Goal: Use online tool/utility: Utilize a website feature to perform a specific function

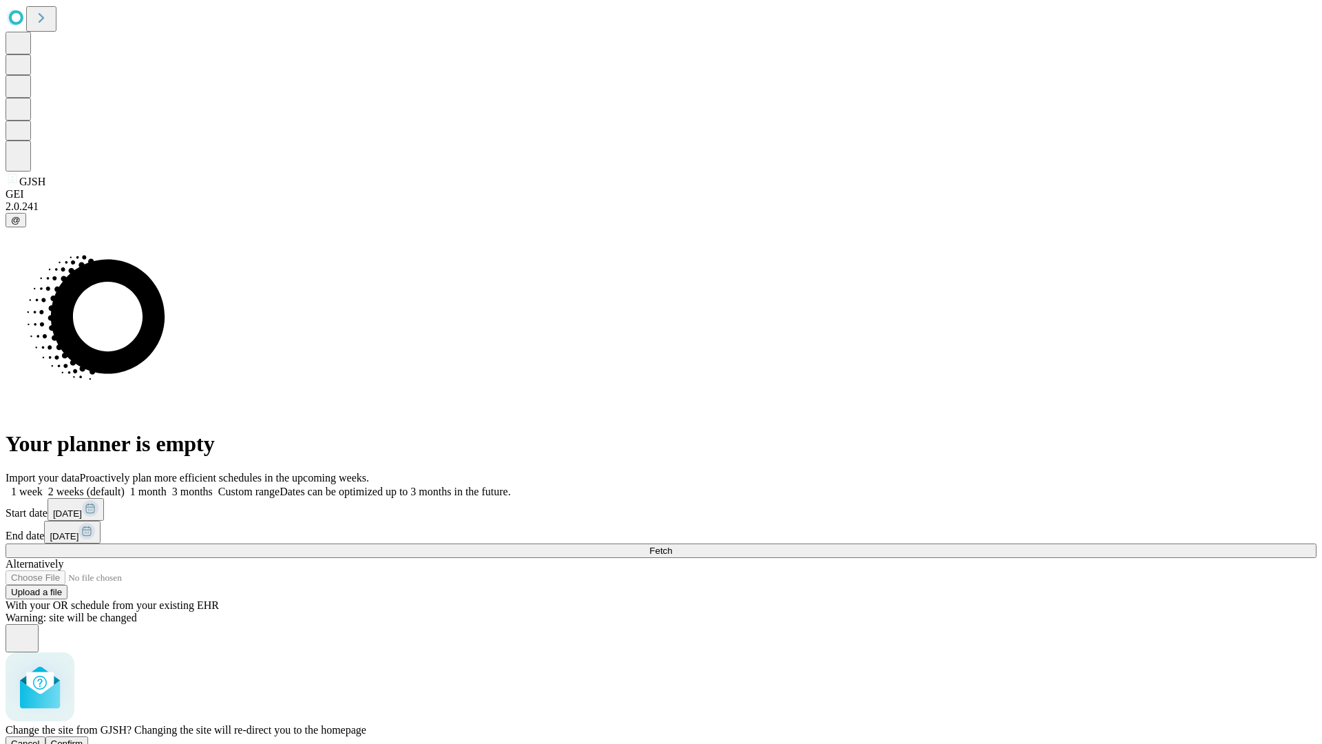
click at [83, 738] on span "Confirm" at bounding box center [67, 743] width 32 height 10
click at [125, 485] on label "2 weeks (default)" at bounding box center [84, 491] width 82 height 12
click at [672, 545] on span "Fetch" at bounding box center [660, 550] width 23 height 10
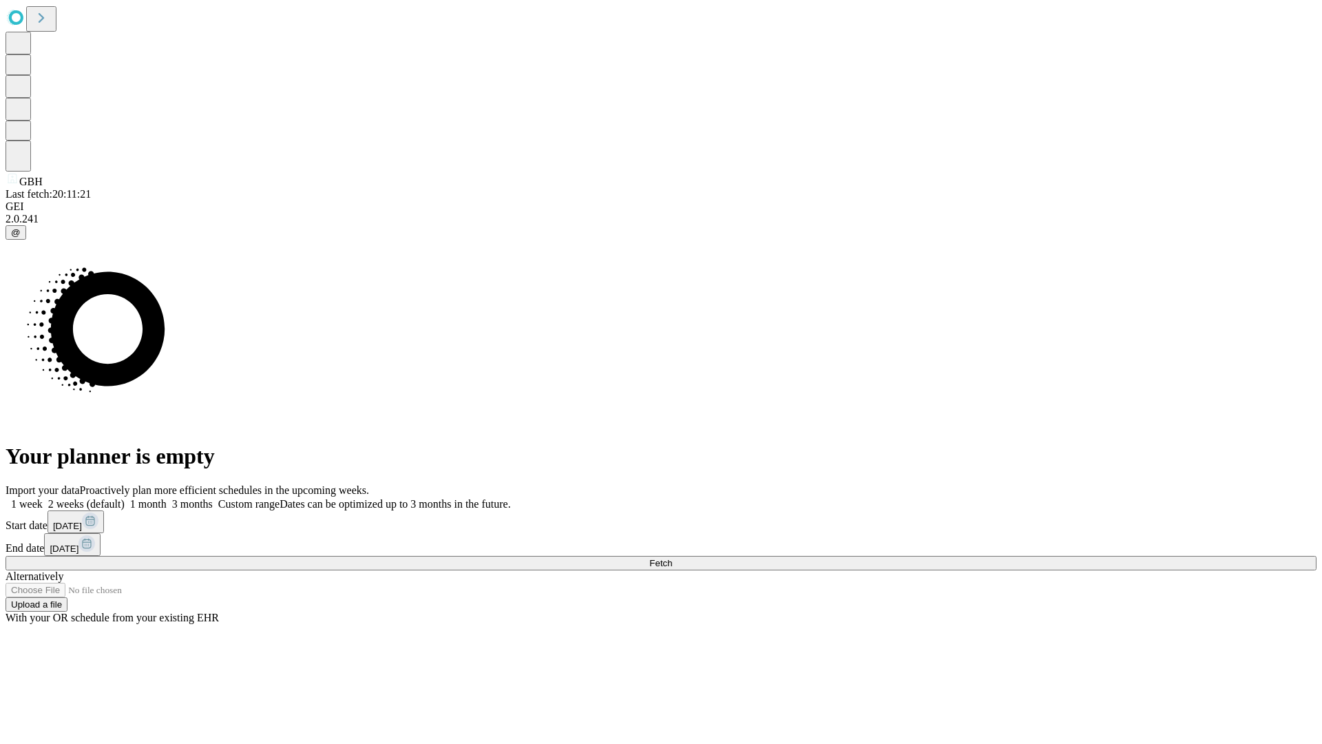
click at [125, 498] on label "2 weeks (default)" at bounding box center [84, 504] width 82 height 12
click at [672, 558] on span "Fetch" at bounding box center [660, 563] width 23 height 10
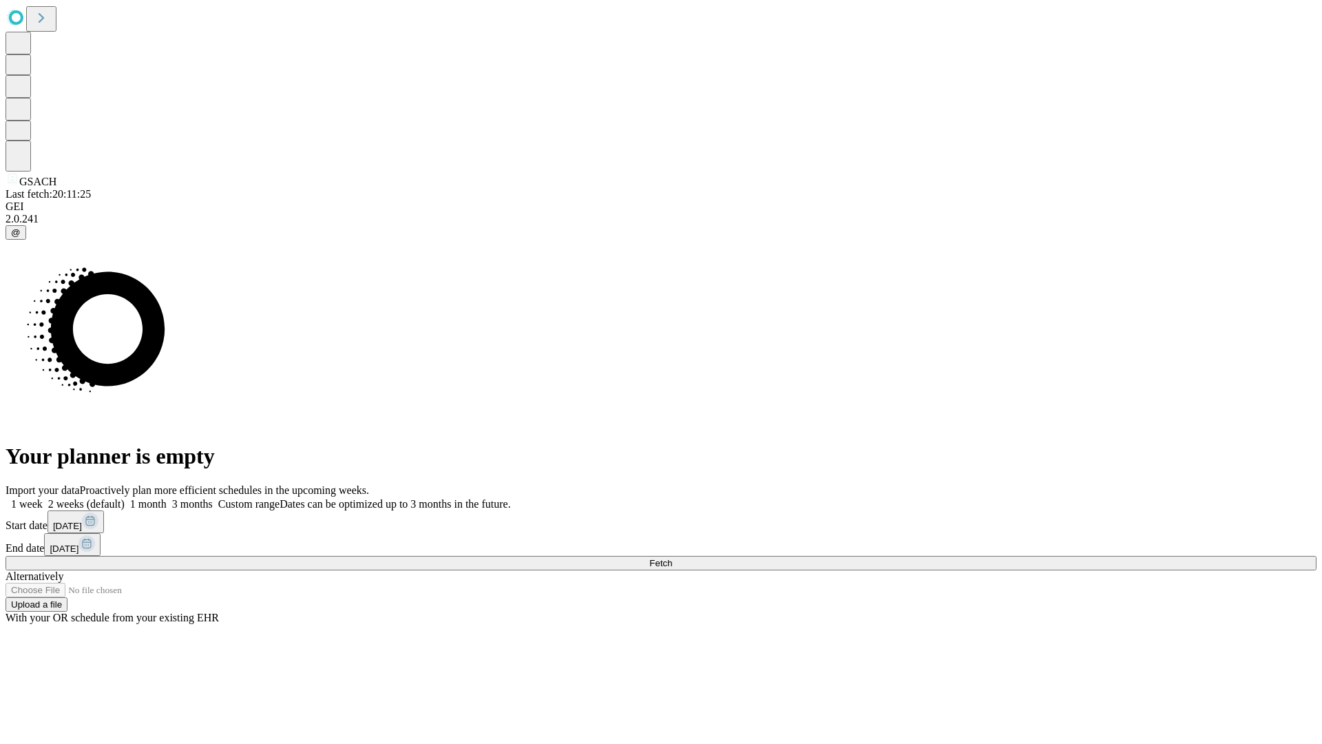
click at [672, 558] on span "Fetch" at bounding box center [660, 563] width 23 height 10
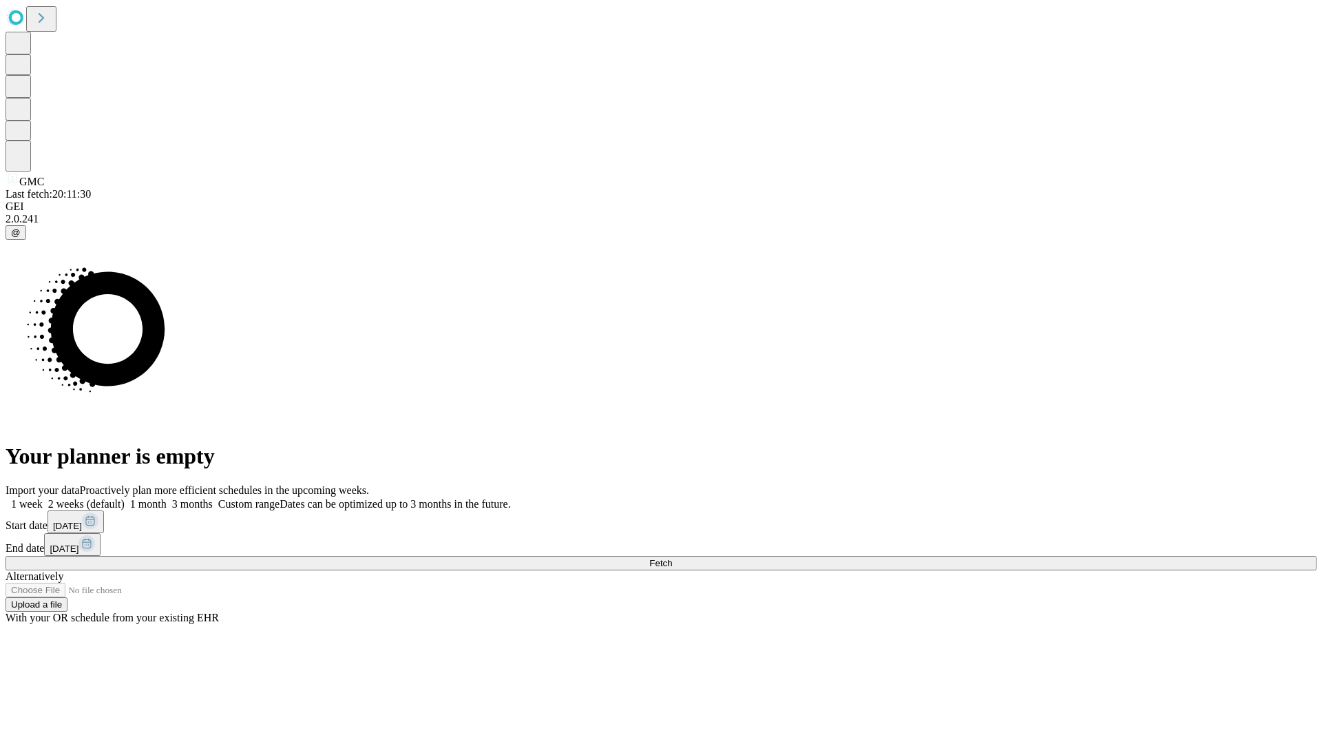
click at [125, 498] on label "2 weeks (default)" at bounding box center [84, 504] width 82 height 12
click at [672, 558] on span "Fetch" at bounding box center [660, 563] width 23 height 10
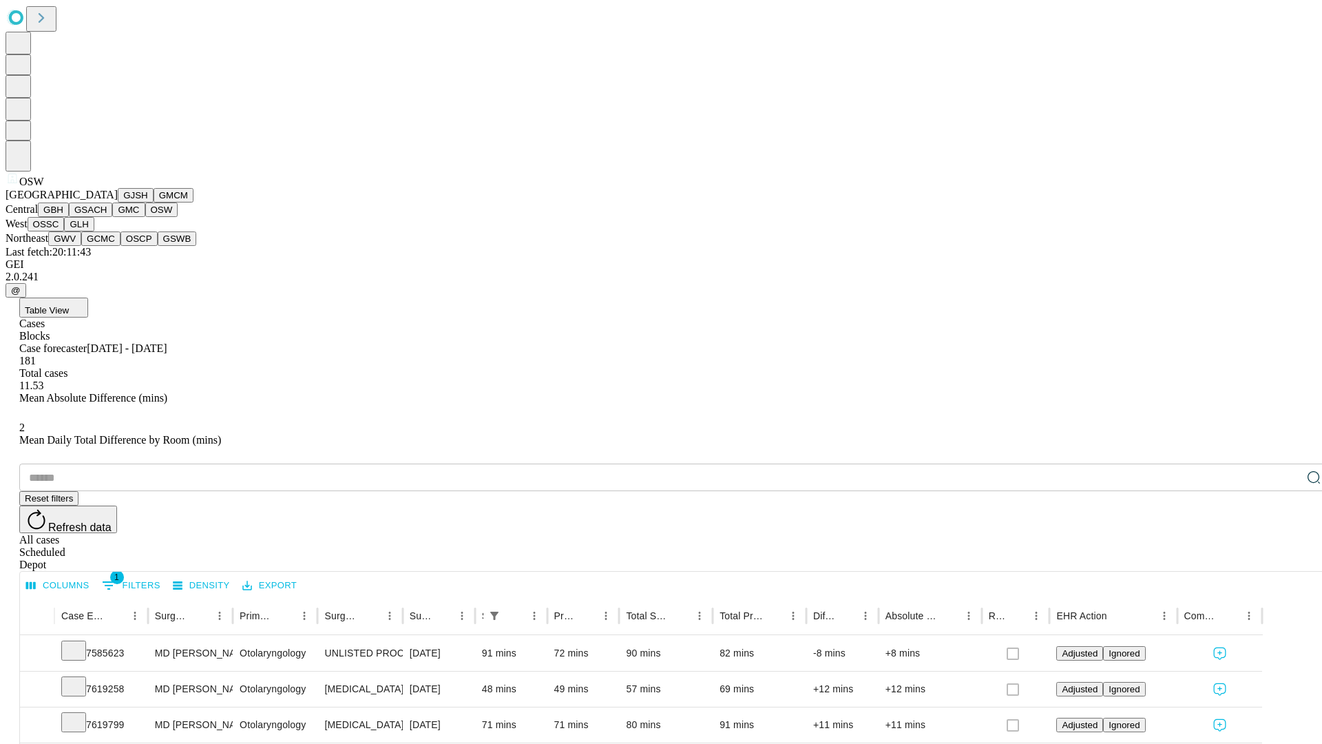
click at [65, 231] on button "OSSC" at bounding box center [46, 224] width 37 height 14
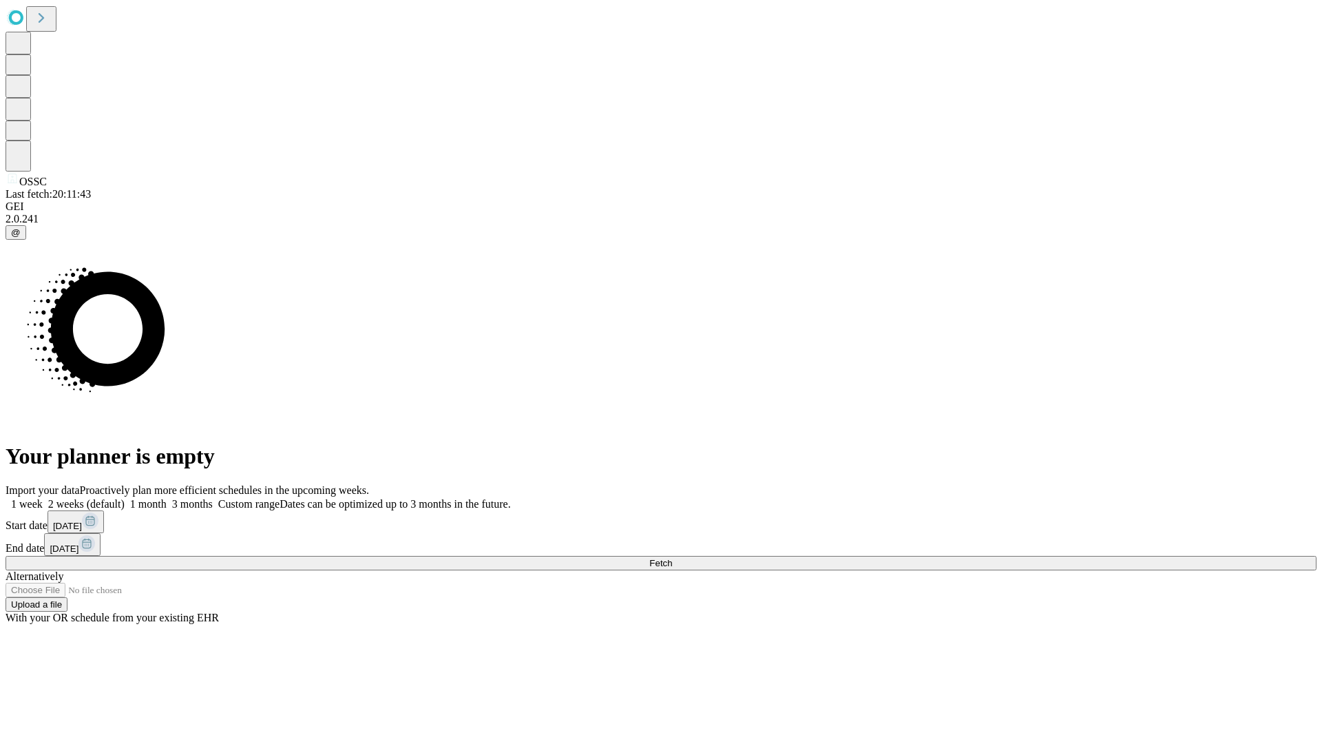
click at [125, 498] on label "2 weeks (default)" at bounding box center [84, 504] width 82 height 12
click at [672, 558] on span "Fetch" at bounding box center [660, 563] width 23 height 10
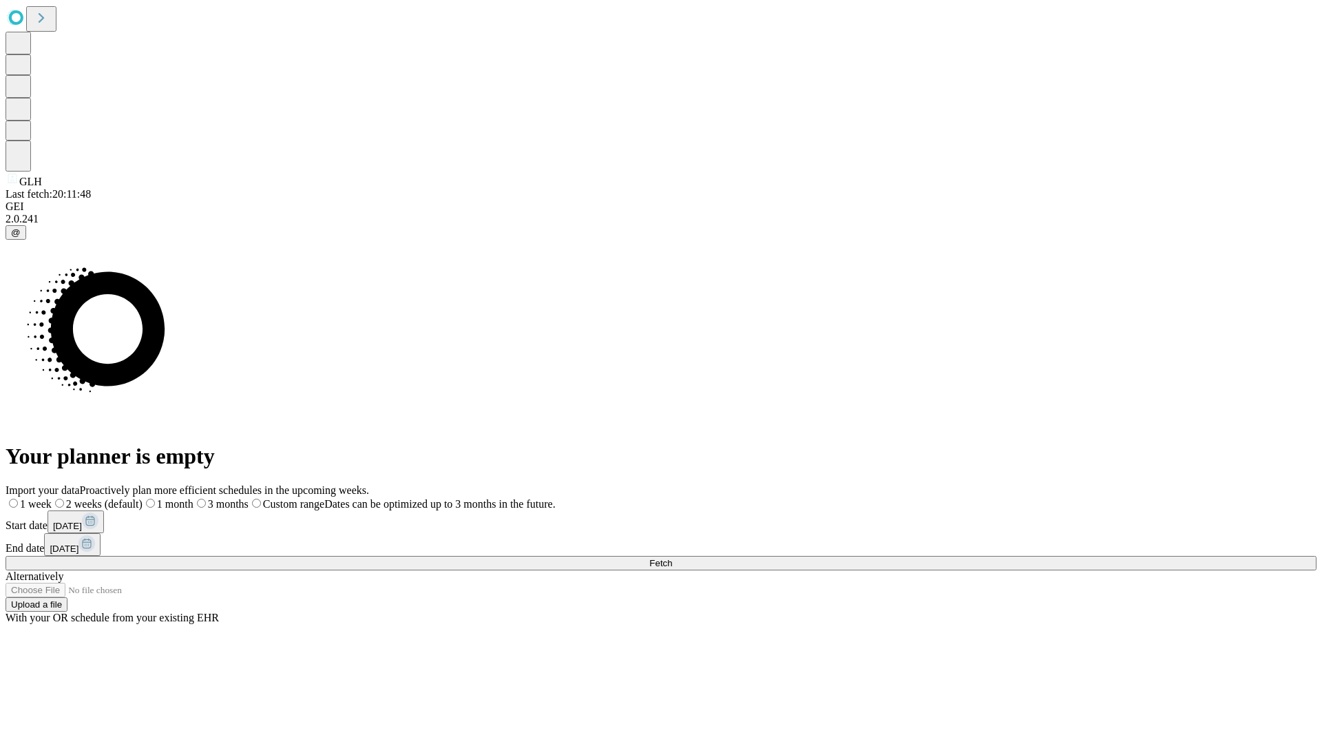
click at [143, 498] on label "2 weeks (default)" at bounding box center [97, 504] width 91 height 12
click at [672, 558] on span "Fetch" at bounding box center [660, 563] width 23 height 10
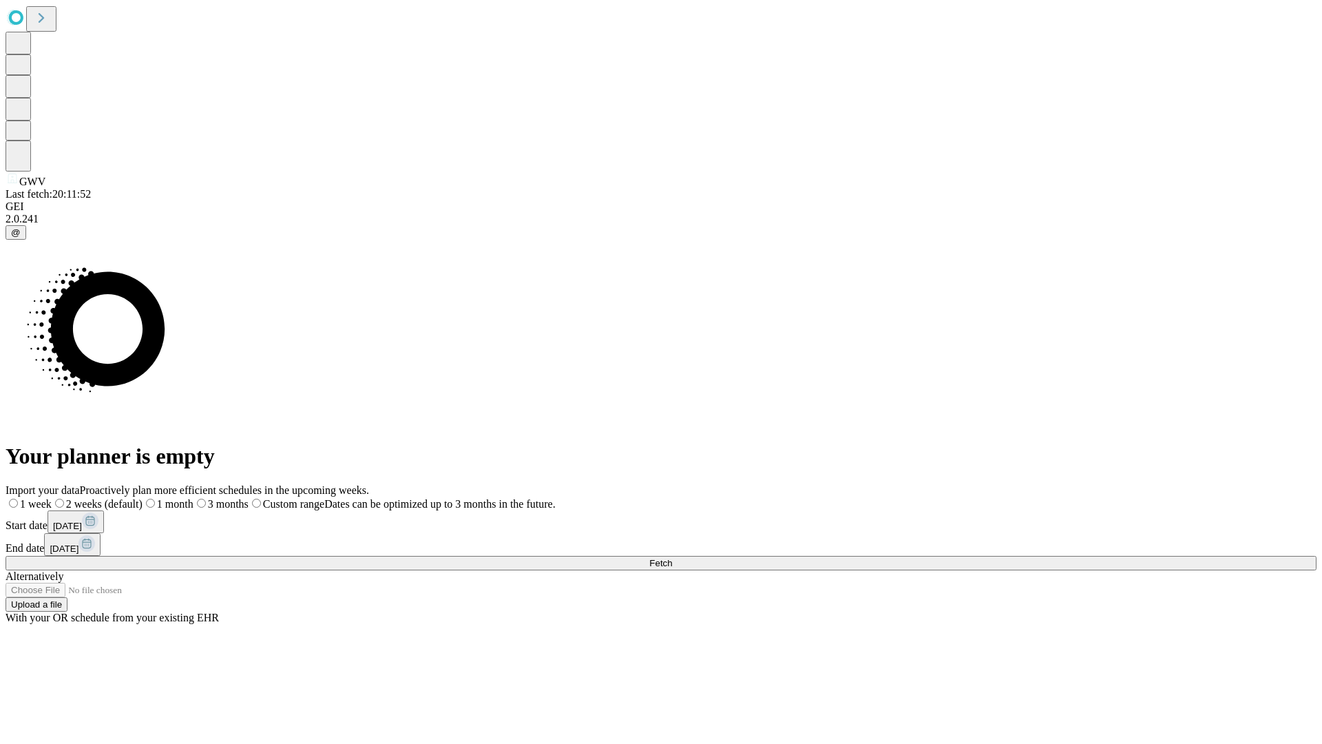
click at [143, 498] on label "2 weeks (default)" at bounding box center [97, 504] width 91 height 12
click at [672, 558] on span "Fetch" at bounding box center [660, 563] width 23 height 10
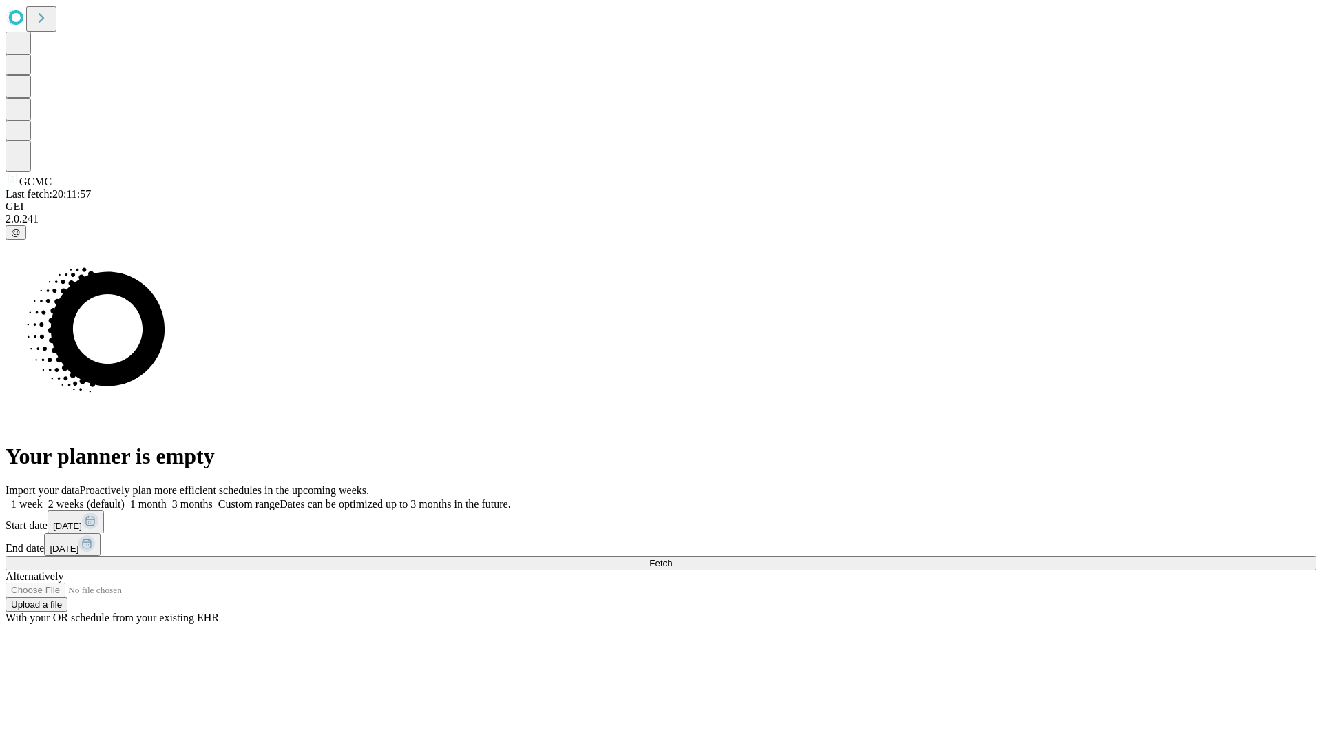
click at [125, 498] on label "2 weeks (default)" at bounding box center [84, 504] width 82 height 12
click at [672, 558] on span "Fetch" at bounding box center [660, 563] width 23 height 10
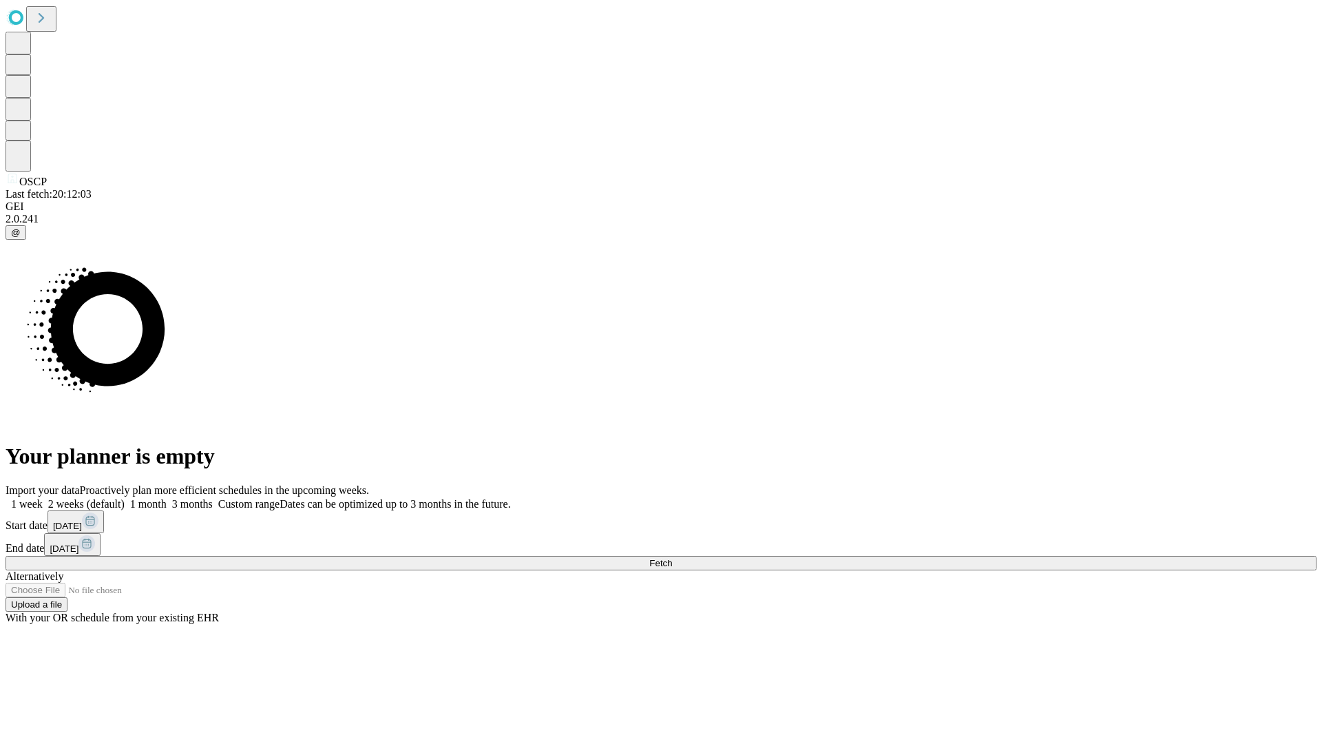
click at [672, 558] on span "Fetch" at bounding box center [660, 563] width 23 height 10
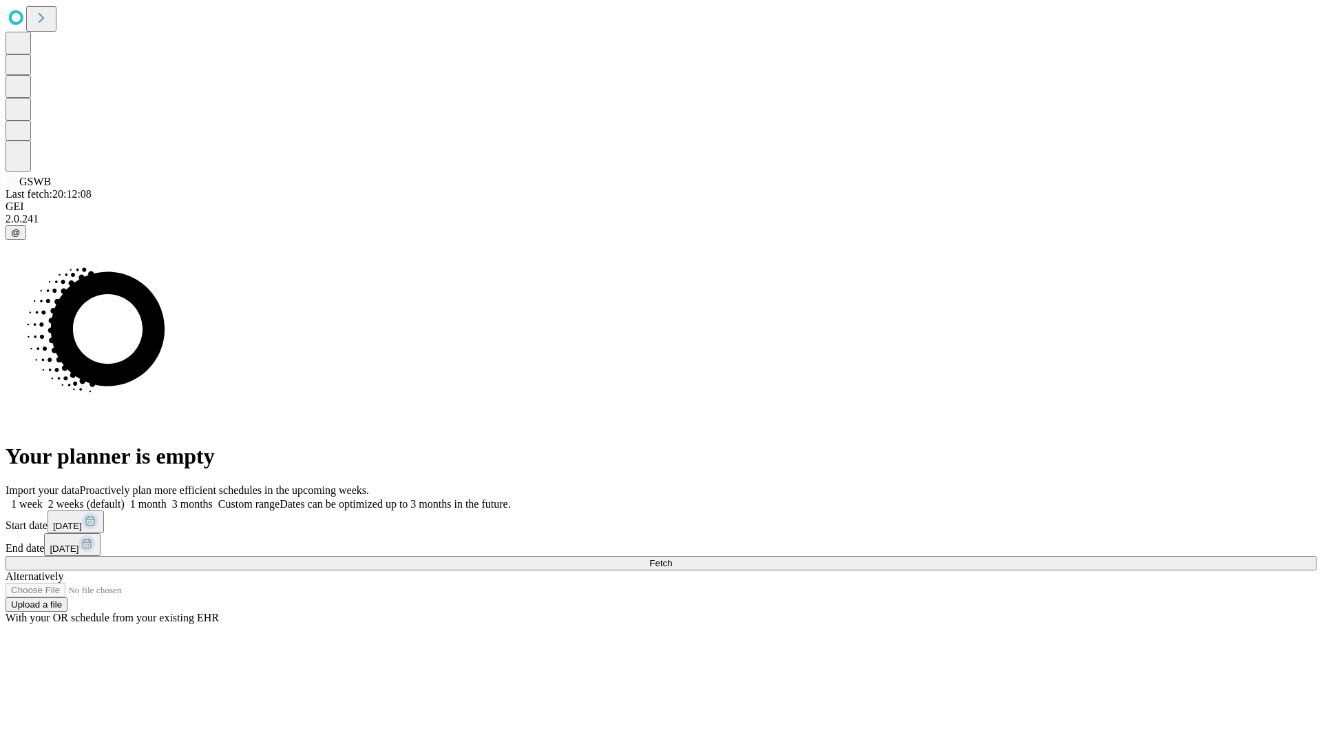
click at [125, 498] on label "2 weeks (default)" at bounding box center [84, 504] width 82 height 12
click at [672, 558] on span "Fetch" at bounding box center [660, 563] width 23 height 10
